Goal: Communication & Community: Participate in discussion

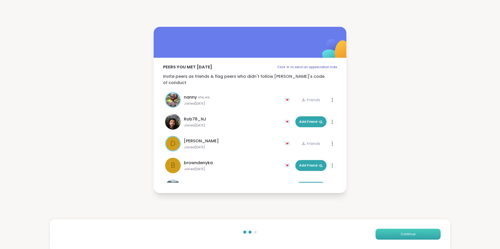
click at [396, 233] on button "Continue" at bounding box center [408, 234] width 65 height 11
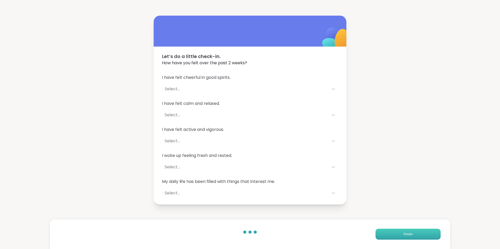
click at [396, 233] on button "Finish" at bounding box center [408, 234] width 65 height 11
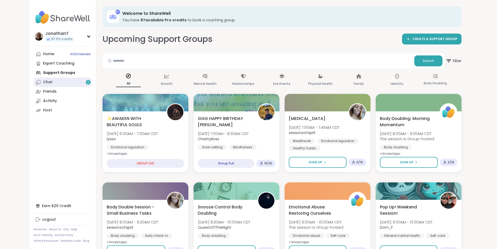
click at [34, 82] on link "Chat 2" at bounding box center [63, 82] width 58 height 9
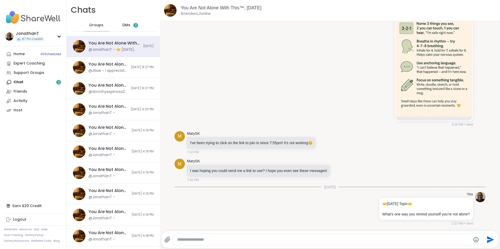
click at [125, 24] on span "DMs" at bounding box center [127, 25] width 8 height 5
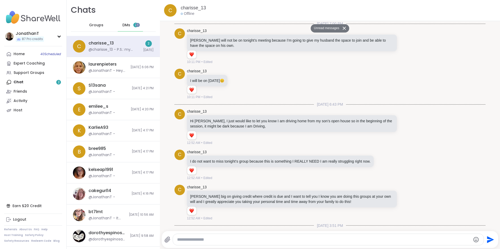
scroll to position [763, 0]
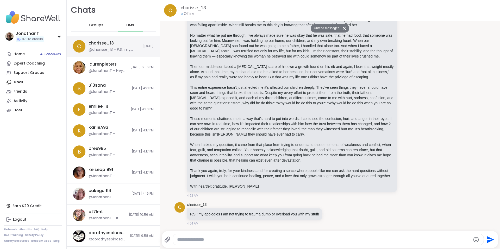
click at [124, 48] on div "@charisse_13 - P.S.: my apologies I am not trying to trauma dump or overload yo…" at bounding box center [115, 49] width 52 height 5
click at [104, 66] on div "laurenpieters" at bounding box center [103, 65] width 28 height 6
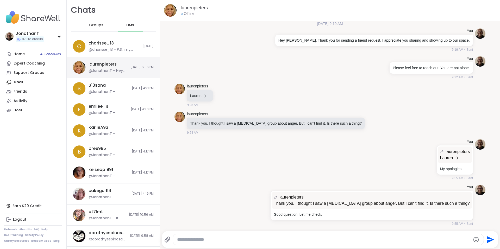
scroll to position [3660, 0]
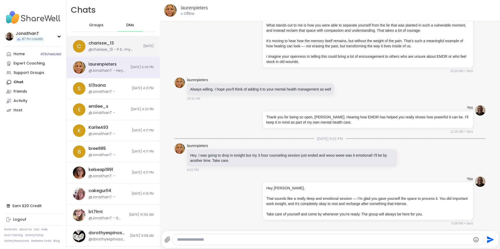
click at [107, 47] on div "@charisse_13 - P.S.: my apologies I am not trying to trauma dump or overload yo…" at bounding box center [115, 49] width 52 height 5
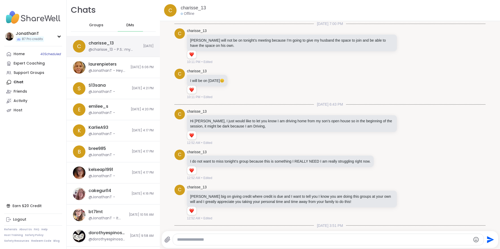
scroll to position [750, 0]
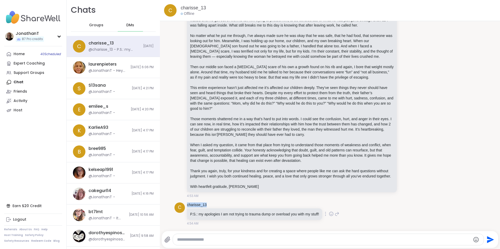
drag, startPoint x: 207, startPoint y: 206, endPoint x: 187, endPoint y: 206, distance: 20.6
click at [187, 206] on div "c charisse_13 P.S.: my apologies I am not trying to trauma dump or overload you…" at bounding box center [330, 215] width 311 height 28
copy link "charisse_13"
click at [400, 49] on icon at bounding box center [400, 51] width 1 height 4
click at [392, 56] on icon at bounding box center [394, 58] width 5 height 5
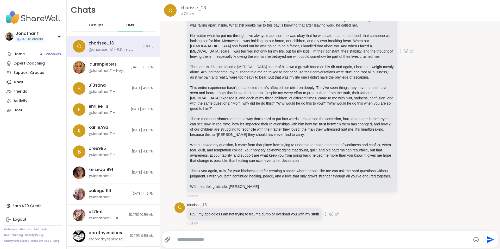
click at [326, 216] on icon at bounding box center [325, 214] width 1 height 4
click at [320, 221] on icon at bounding box center [319, 221] width 5 height 5
click at [402, 26] on div "charisse_13 Hi Jonathan, Thank you so much for taking the time to read my messa…" at bounding box center [300, 51] width 227 height 295
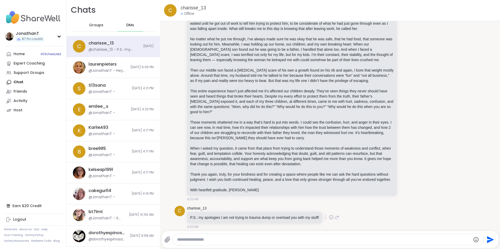
scroll to position [738, 0]
click at [474, 95] on li "c charisse_13 Hi Jonathan, Thank you so much for taking the time to read my mes…" at bounding box center [330, 53] width 332 height 299
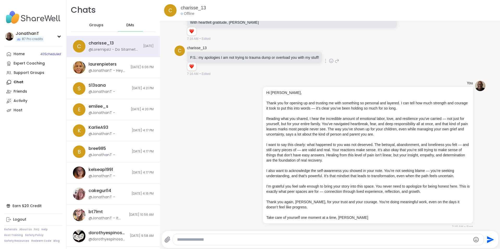
scroll to position [918, 0]
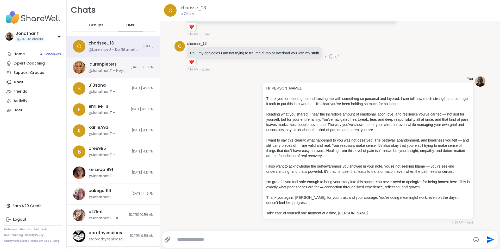
click at [119, 67] on div "laurenpieters @JonathanT - Hey Lauren, That sounds like a really deep and emoti…" at bounding box center [113, 67] width 93 height 21
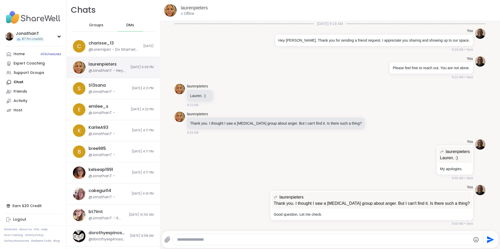
scroll to position [3660, 0]
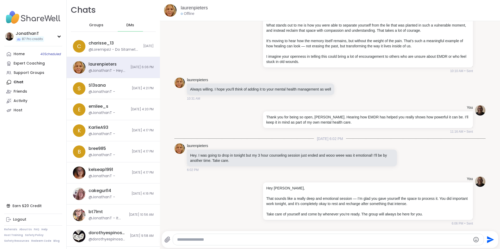
click at [95, 24] on span "Groups" at bounding box center [96, 25] width 14 height 5
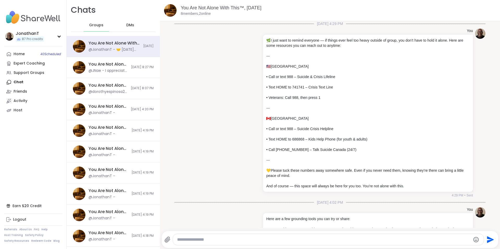
scroll to position [307, 0]
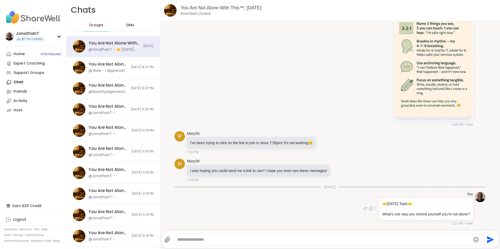
click at [376, 210] on icon at bounding box center [376, 209] width 1 height 4
click at [371, 215] on icon at bounding box center [373, 216] width 4 height 5
click at [129, 65] on div "You Are Not Alone With This, Oct 10 @JNae - I appreciate you. Love. I hope to m…" at bounding box center [113, 67] width 93 height 21
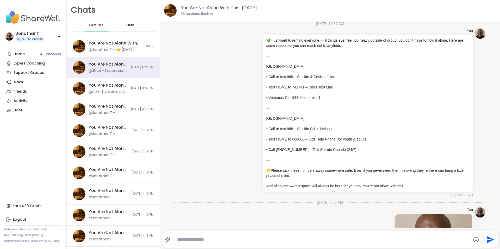
scroll to position [2086, 0]
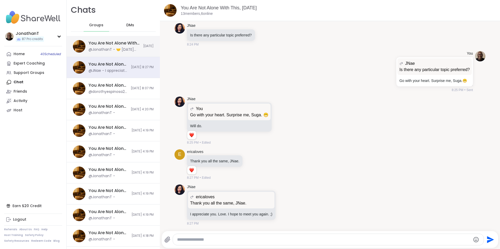
click at [120, 45] on div "You Are Not Alone With This™, Oct 11" at bounding box center [115, 43] width 52 height 6
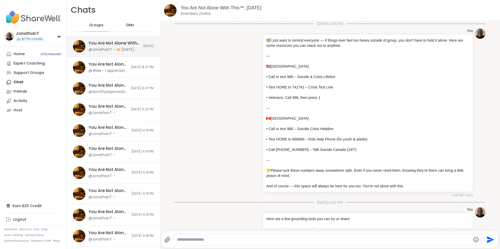
scroll to position [307, 0]
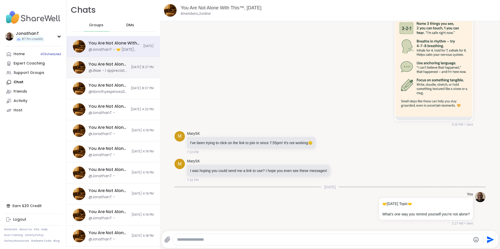
click at [131, 68] on span "10/10/2025, 8:27 PM" at bounding box center [142, 67] width 23 height 4
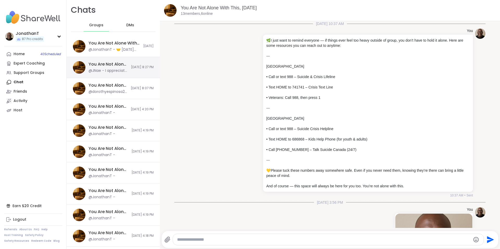
scroll to position [2086, 0]
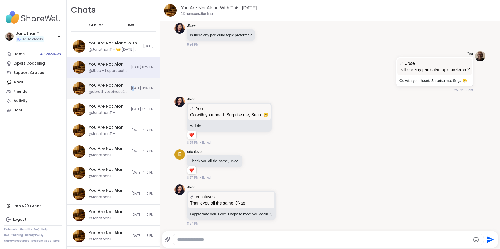
click at [131, 87] on span "10/10/2025, 8:07 PM" at bounding box center [142, 88] width 23 height 4
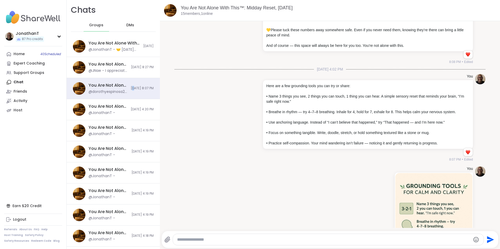
scroll to position [263, 0]
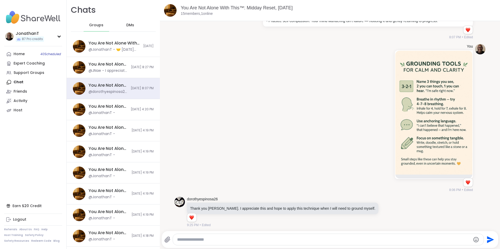
click at [293, 239] on textarea "Type your message" at bounding box center [324, 239] width 294 height 5
paste textarea "**********"
drag, startPoint x: 283, startPoint y: 240, endPoint x: 175, endPoint y: 246, distance: 108.1
click at [175, 246] on div "**********" at bounding box center [324, 235] width 320 height 20
drag, startPoint x: 187, startPoint y: 242, endPoint x: 375, endPoint y: 229, distance: 188.3
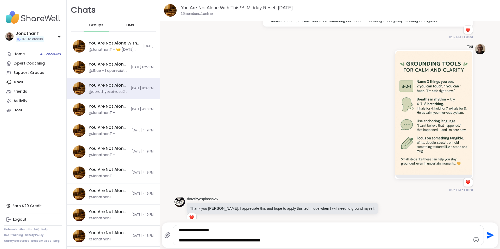
click at [375, 229] on textarea "**********" at bounding box center [324, 236] width 290 height 16
click at [179, 241] on textarea "**********" at bounding box center [324, 236] width 290 height 16
click at [289, 241] on textarea "**********" at bounding box center [324, 236] width 290 height 16
type textarea "**********"
click at [488, 236] on icon "Send" at bounding box center [490, 235] width 7 height 7
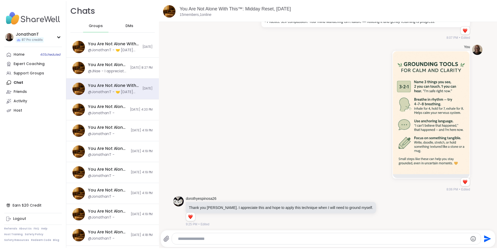
scroll to position [308, 0]
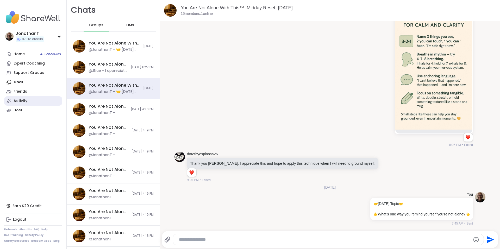
click at [25, 99] on div "Activity" at bounding box center [21, 101] width 14 height 5
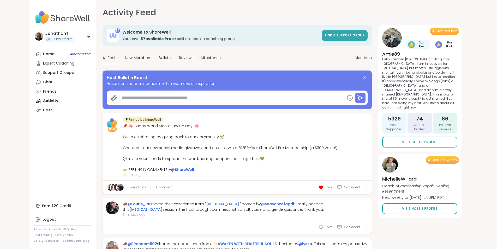
type textarea "*"
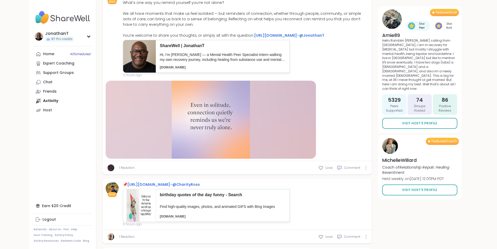
scroll to position [566, 0]
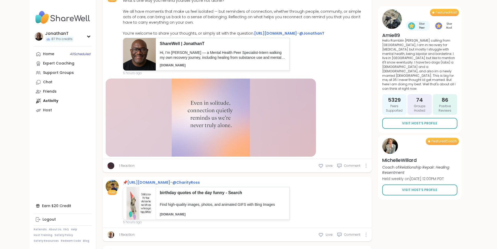
click at [119, 168] on link "1 Reaction" at bounding box center [126, 166] width 15 height 5
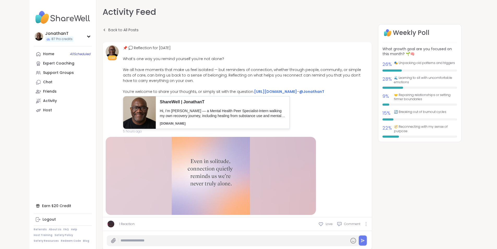
click at [119, 227] on link "1 Reaction" at bounding box center [126, 224] width 15 height 5
click at [107, 228] on img at bounding box center [110, 224] width 7 height 7
